Goal: Transaction & Acquisition: Purchase product/service

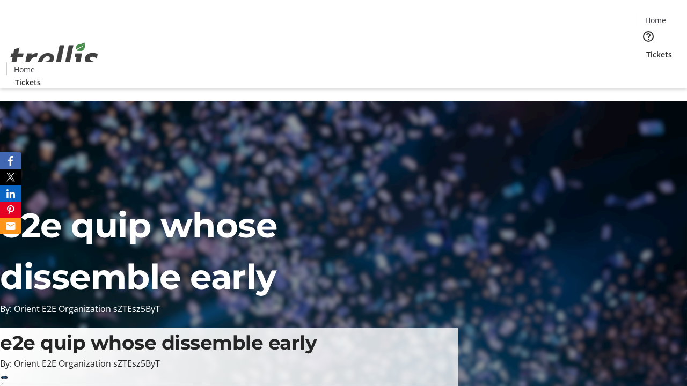
click at [646, 49] on span "Tickets" at bounding box center [659, 54] width 26 height 11
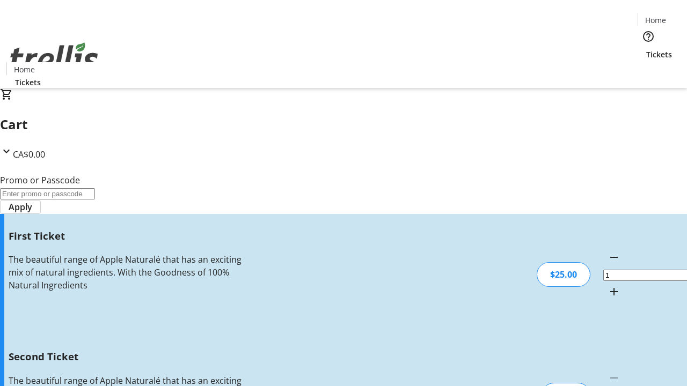
type input "2"
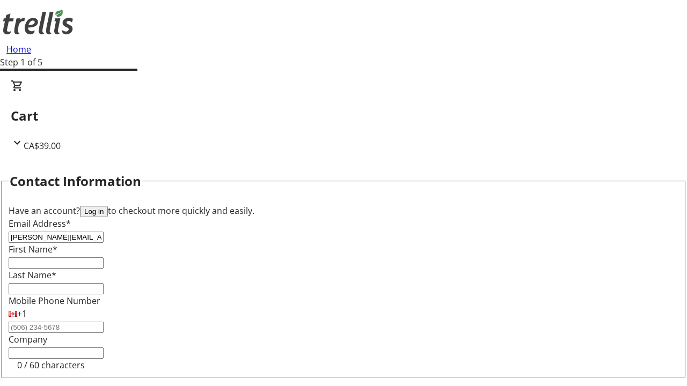
type input "[PERSON_NAME][EMAIL_ADDRESS][DOMAIN_NAME]"
type input "[PERSON_NAME]"
type input "Conn"
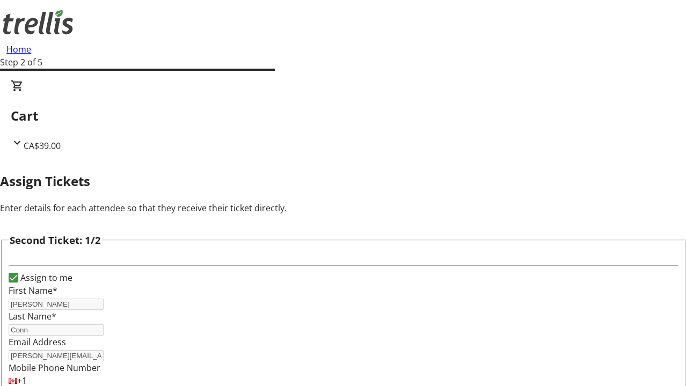
type input "Garfield"
type input "[PERSON_NAME]"
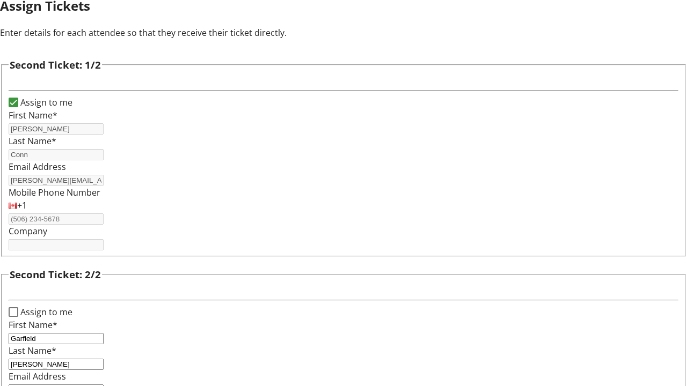
type input "[EMAIL_ADDRESS][DOMAIN_NAME]"
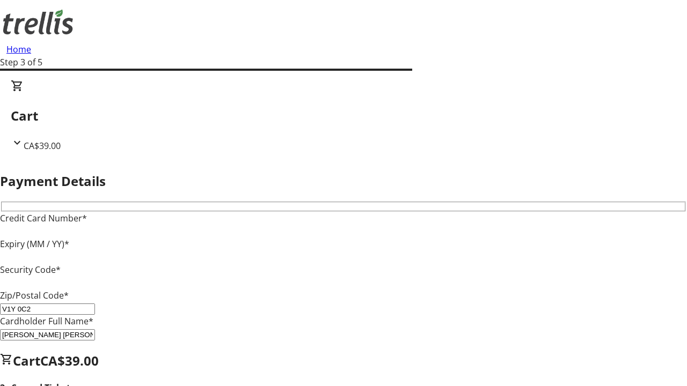
type input "V1Y 0C2"
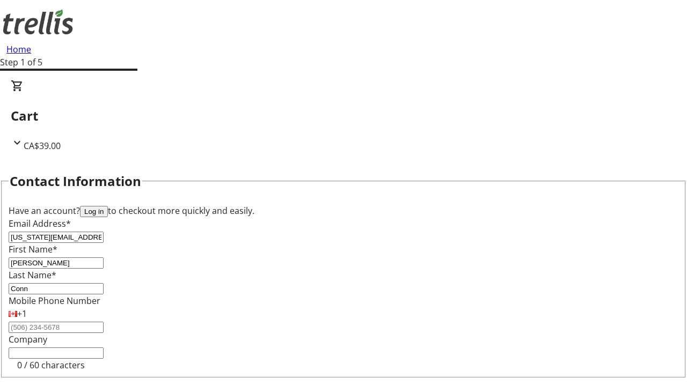
type input "[US_STATE][EMAIL_ADDRESS][DOMAIN_NAME]"
type input "[US_STATE]"
type input "[PERSON_NAME]"
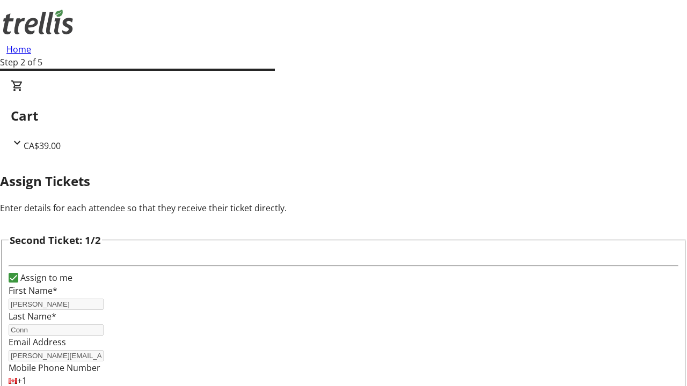
scroll to position [126, 0]
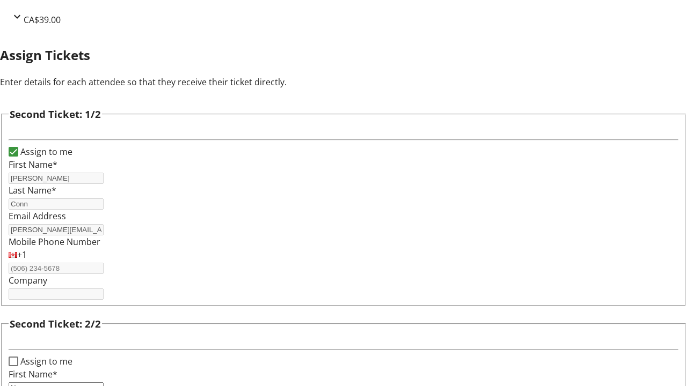
type input "Name"
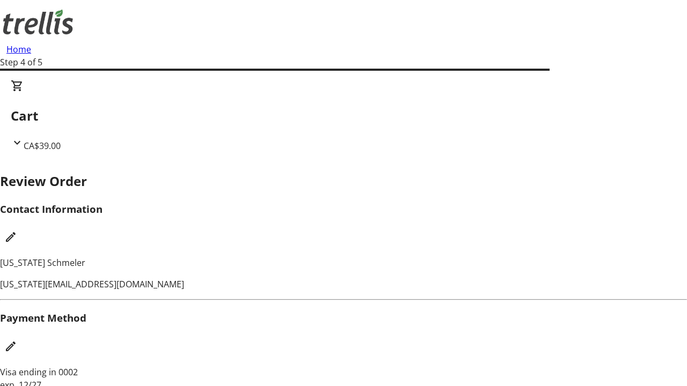
click at [17, 340] on mat-icon "Edit Payment Method" at bounding box center [10, 346] width 13 height 13
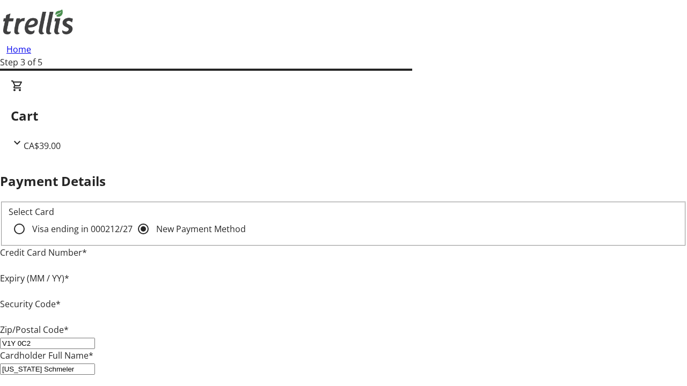
type input "V1Y 0C2"
